Goal: Check status

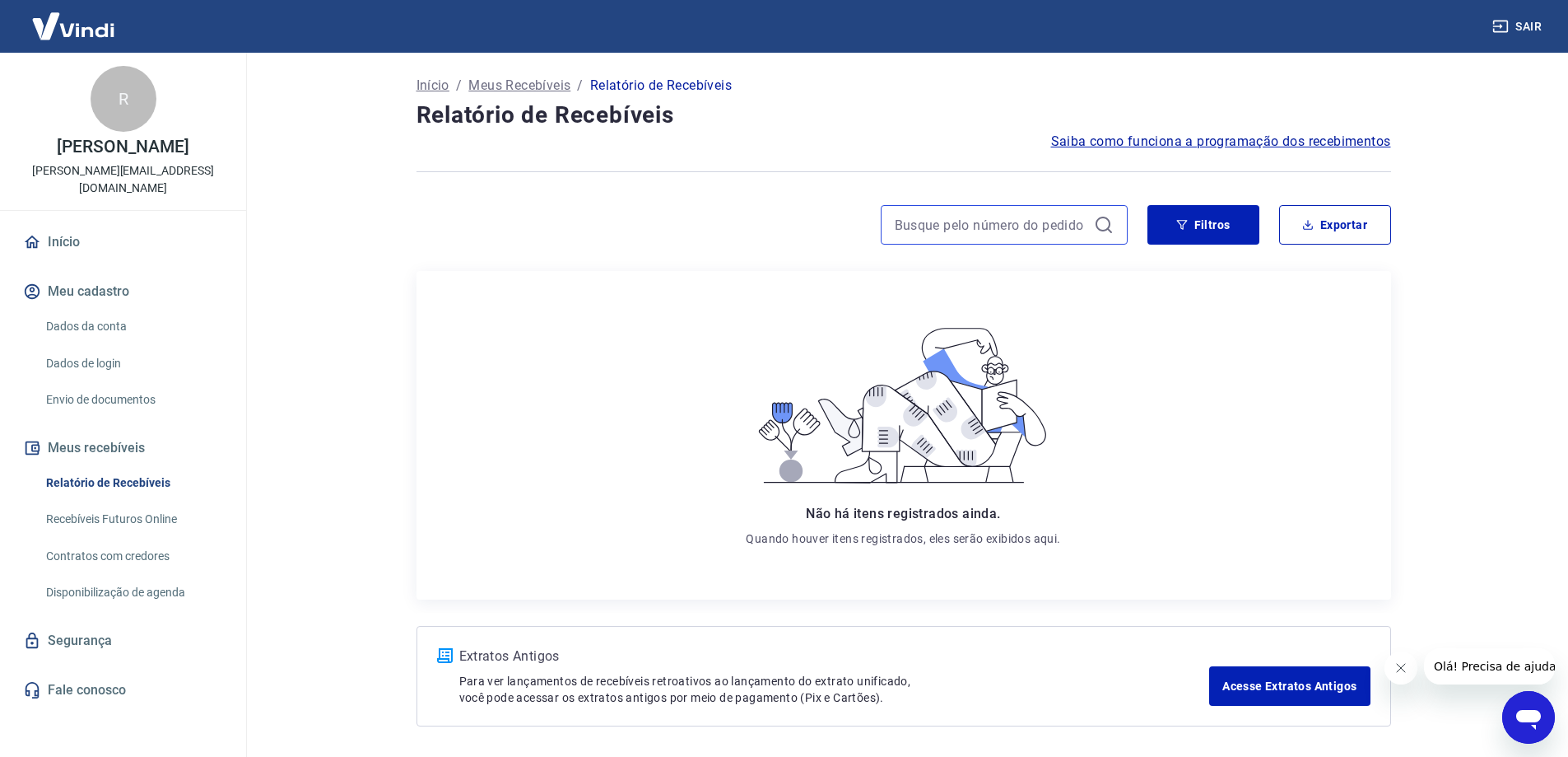
click at [968, 228] on input at bounding box center [991, 225] width 192 height 24
type input "8054"
